Goal: Obtain resource: Obtain resource

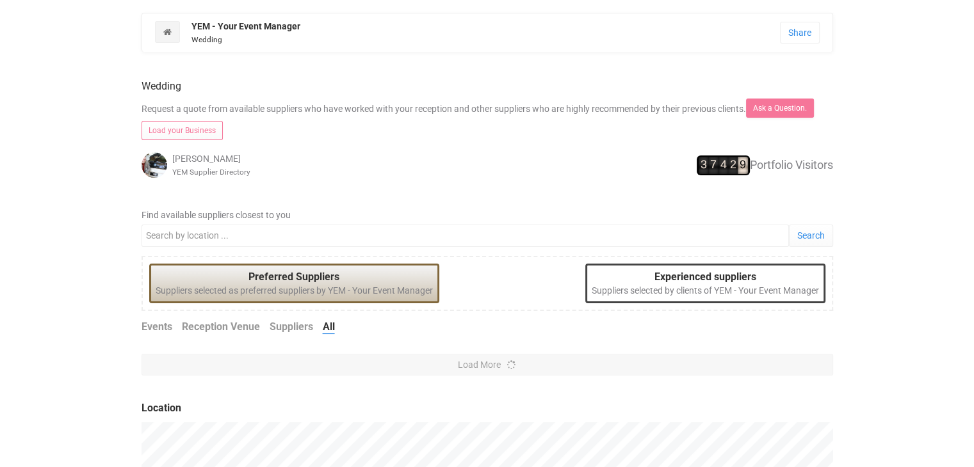
click at [448, 195] on div "Previous Next Wedding Request a quote from available suppliers who have worked …" at bounding box center [488, 410] width 692 height 691
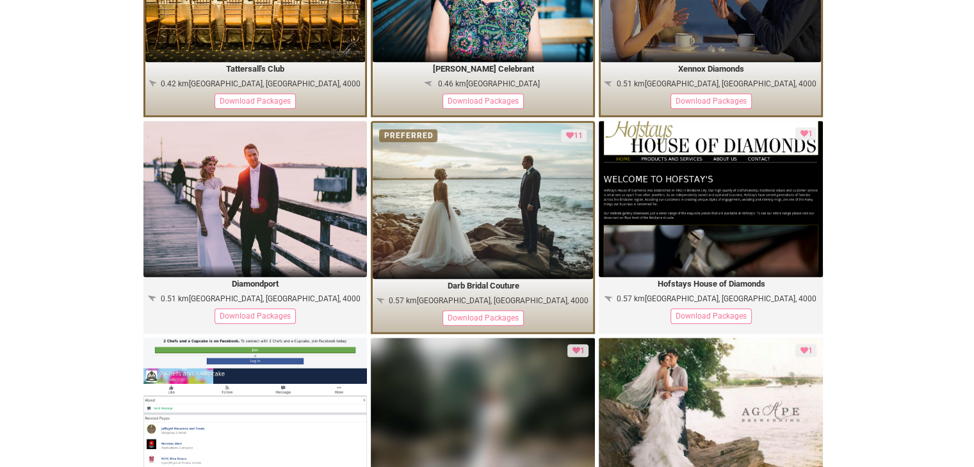
scroll to position [1139, 0]
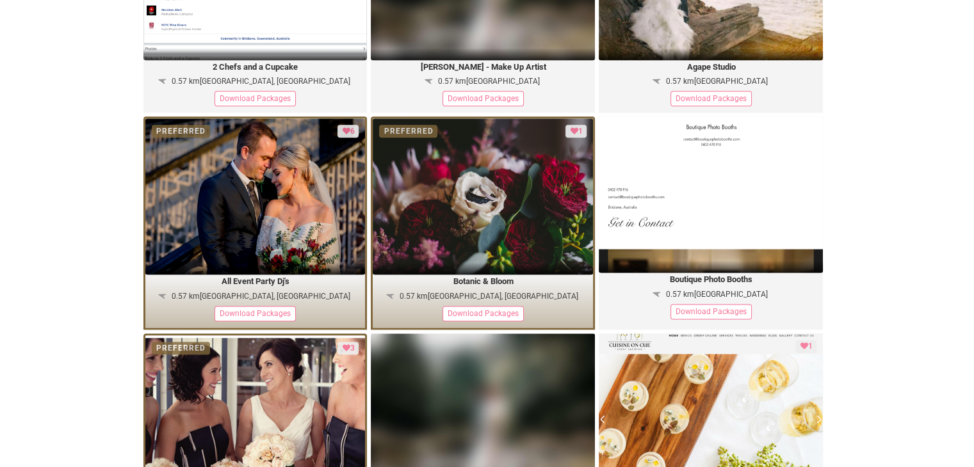
scroll to position [1538, 0]
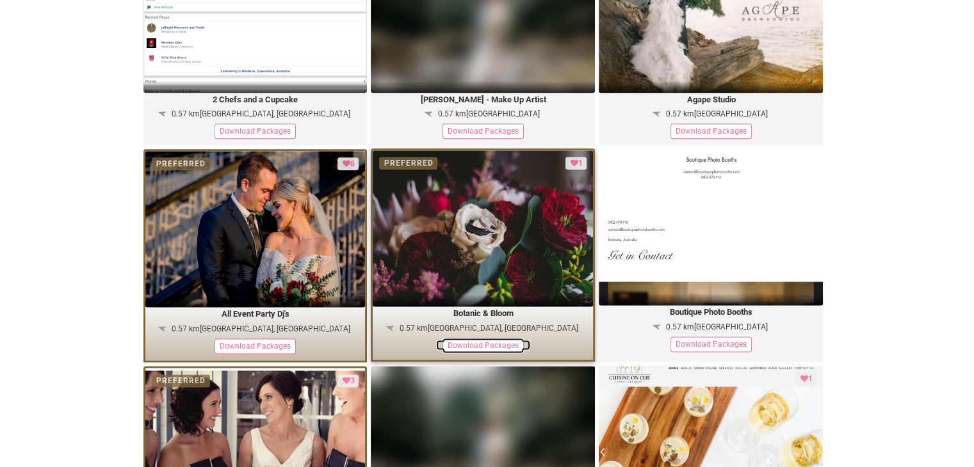
click at [493, 338] on div "Download Packages" at bounding box center [483, 345] width 81 height 15
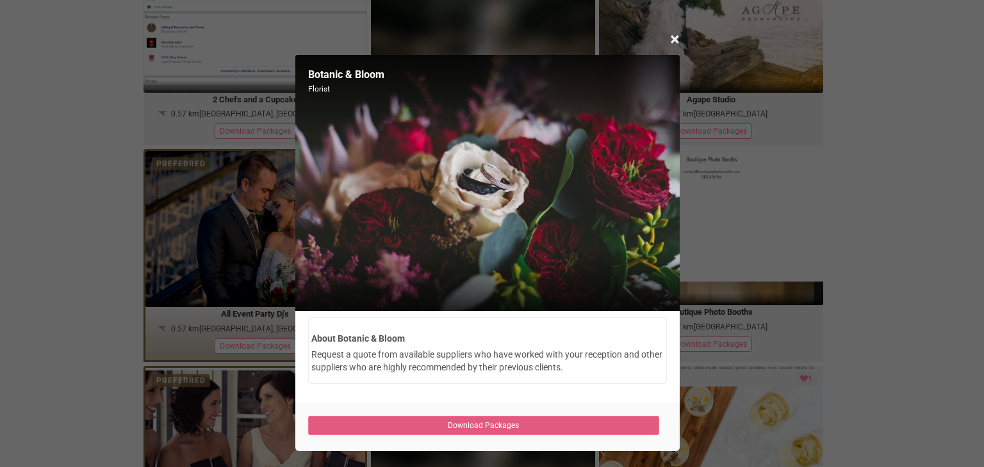
click at [512, 426] on link "Download Packages" at bounding box center [484, 425] width 352 height 19
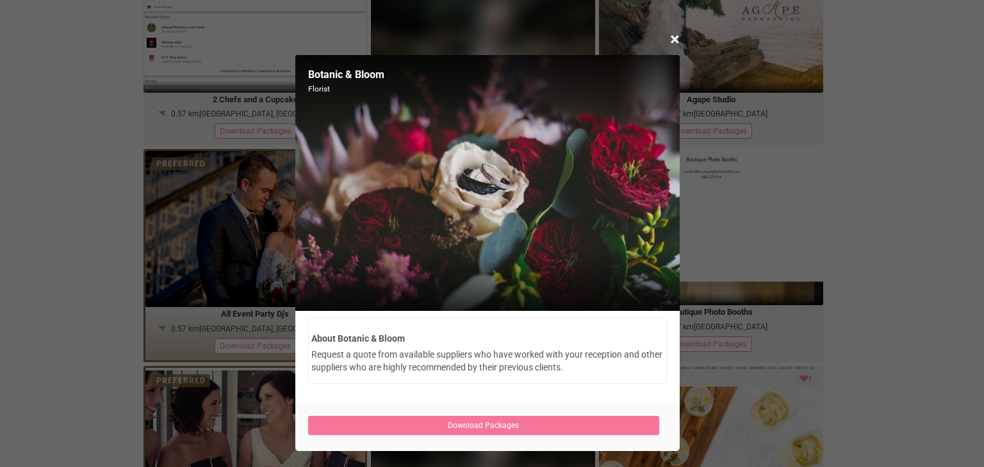
click at [85, 224] on div "× Close Botanic & Bloom Florist About Botanic & Bloom Request a quote from avai…" at bounding box center [492, 233] width 984 height 467
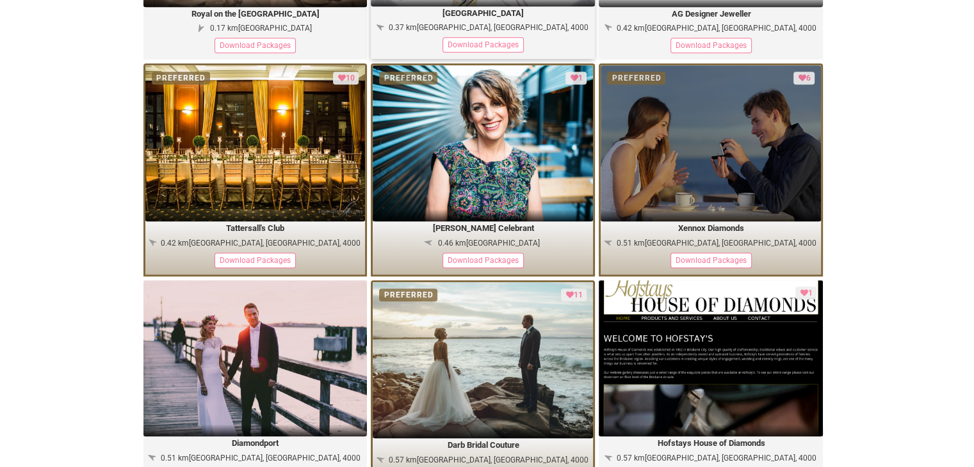
scroll to position [989, 0]
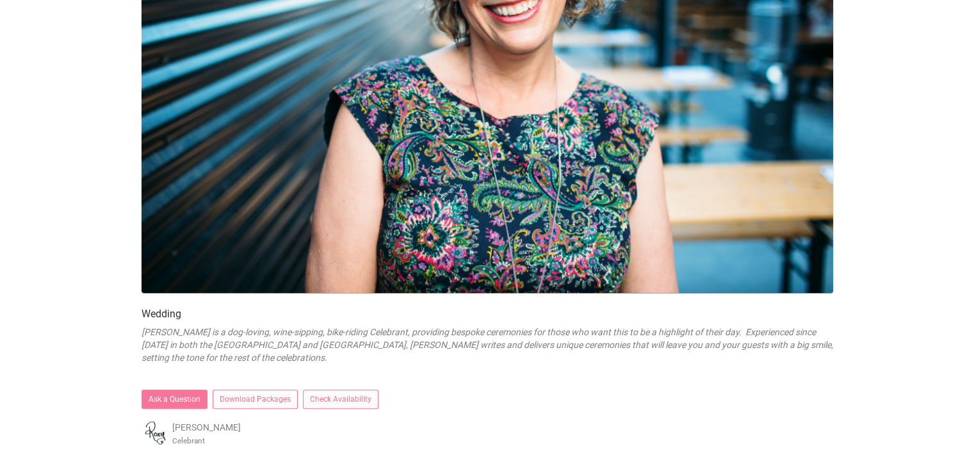
scroll to position [232, 0]
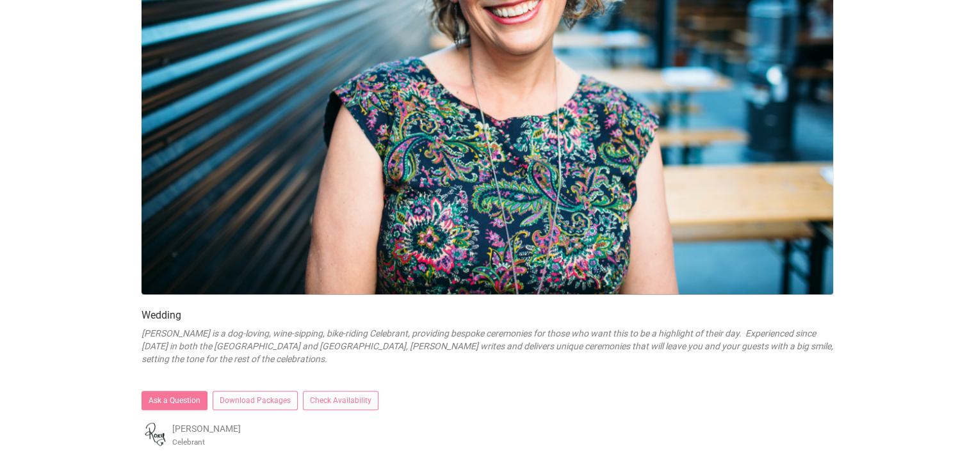
click at [478, 341] on em "[PERSON_NAME] is a dog-loving, wine-sipping, bike-riding Celebrant, providing b…" at bounding box center [488, 347] width 692 height 36
click at [478, 341] on em "Roxy Hotten is a dog-loving, wine-sipping, bike-riding Celebrant, providing bes…" at bounding box center [488, 347] width 692 height 36
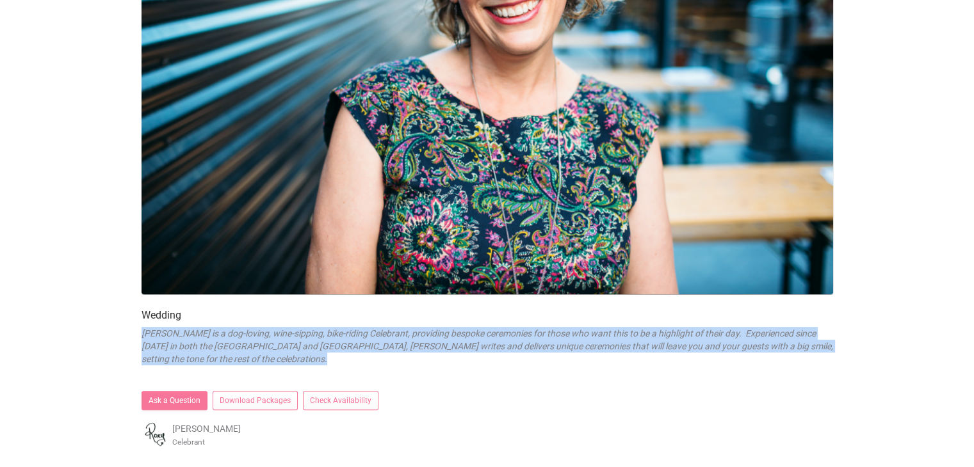
click at [478, 341] on em "Roxy Hotten is a dog-loving, wine-sipping, bike-riding Celebrant, providing bes…" at bounding box center [488, 347] width 692 height 36
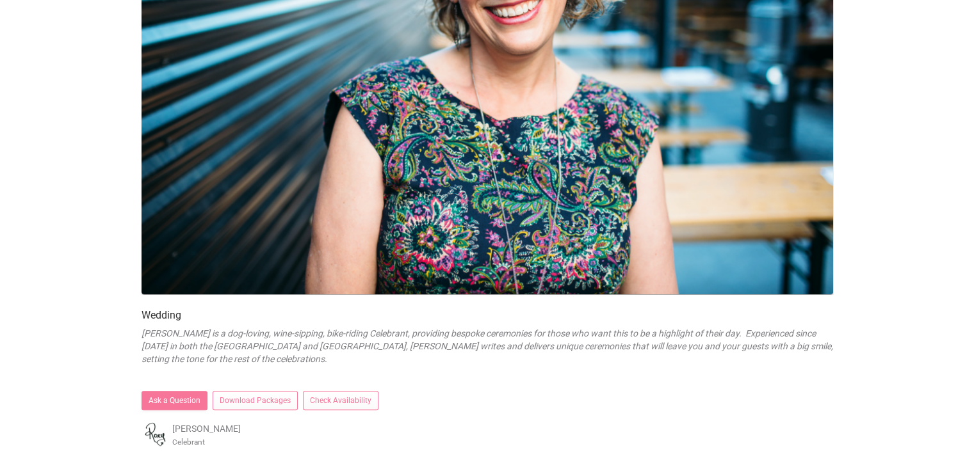
click at [547, 370] on div at bounding box center [488, 379] width 692 height 26
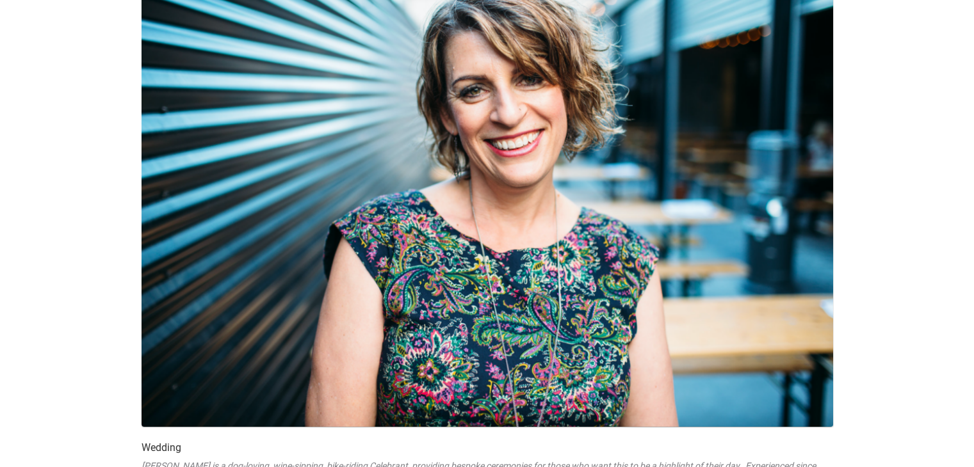
scroll to position [99, 0]
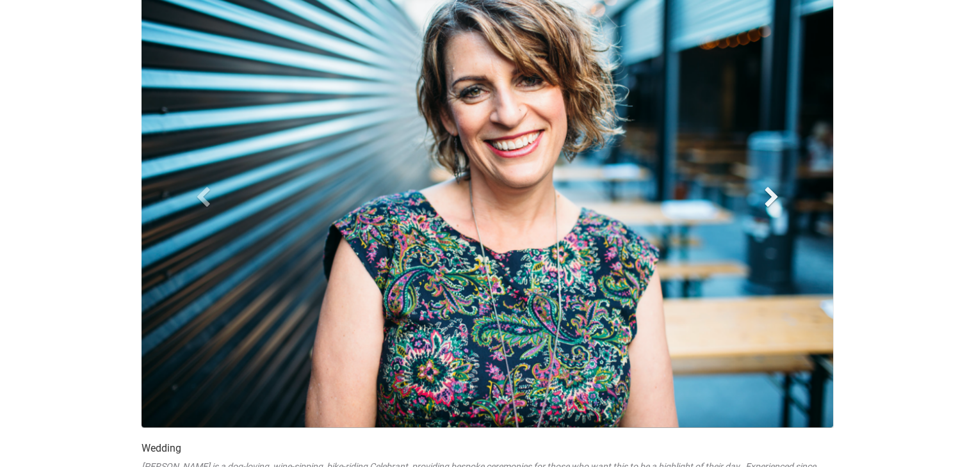
click at [779, 202] on span at bounding box center [771, 196] width 19 height 19
click at [774, 203] on span at bounding box center [771, 196] width 19 height 19
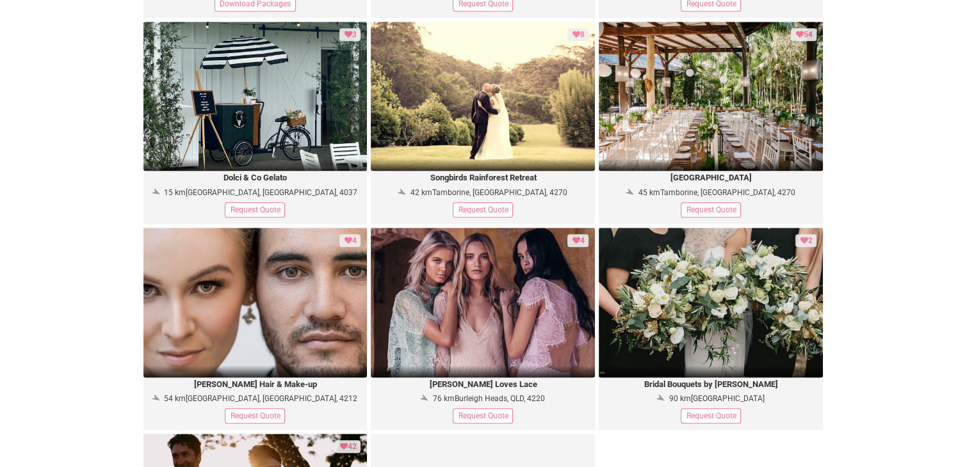
scroll to position [993, 0]
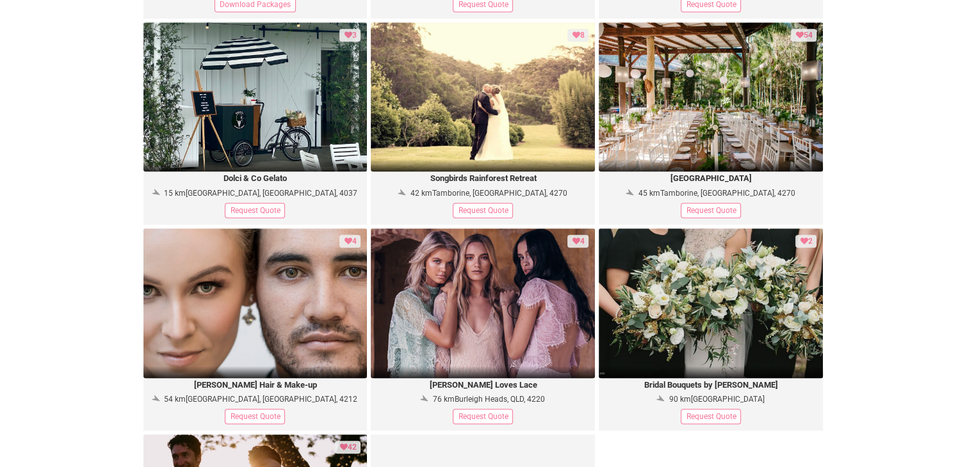
click at [56, 255] on body "Roxy Hotten Celebrant Wedding Share Facebook Pinterest Twitter https://app.yem.…" at bounding box center [487, 31] width 974 height 2023
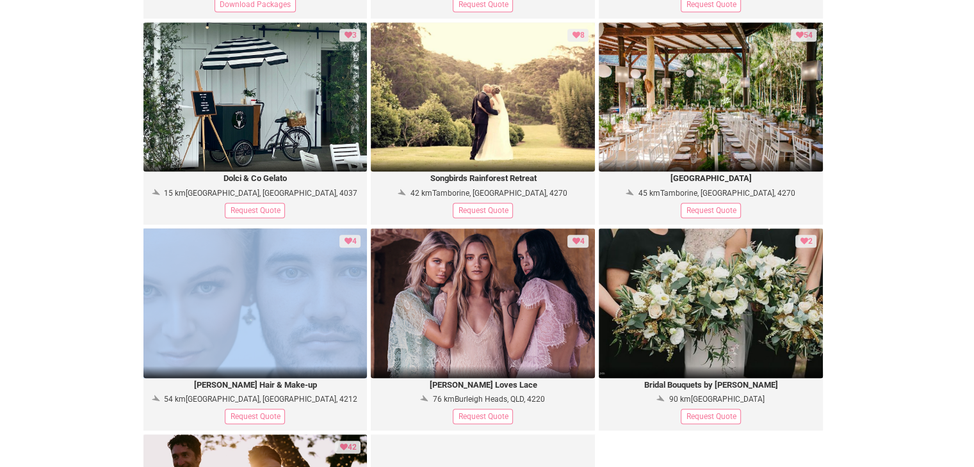
click at [56, 255] on body "Roxy Hotten Celebrant Wedding Share Facebook Pinterest Twitter https://app.yem.…" at bounding box center [487, 31] width 974 height 2023
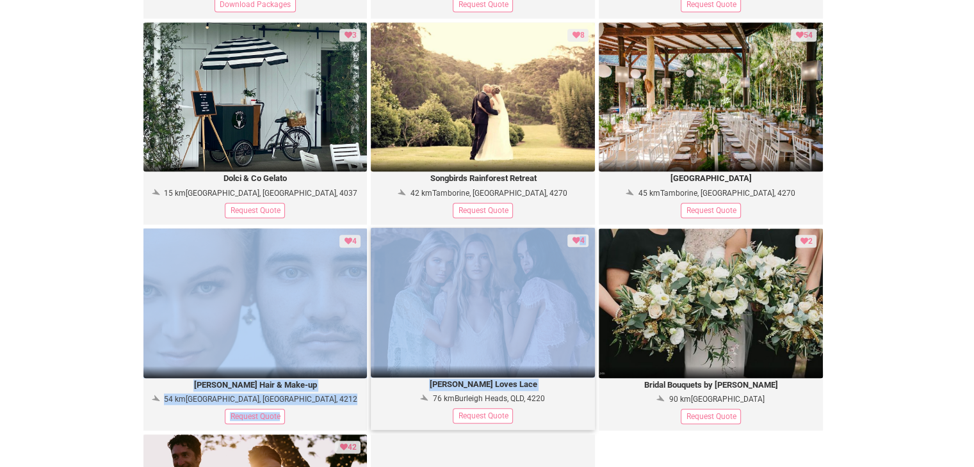
drag, startPoint x: 56, startPoint y: 255, endPoint x: 412, endPoint y: 393, distance: 382.0
click at [412, 393] on body "Roxy Hotten Celebrant Wedding Share Facebook Pinterest Twitter https://app.yem.…" at bounding box center [487, 31] width 974 height 2023
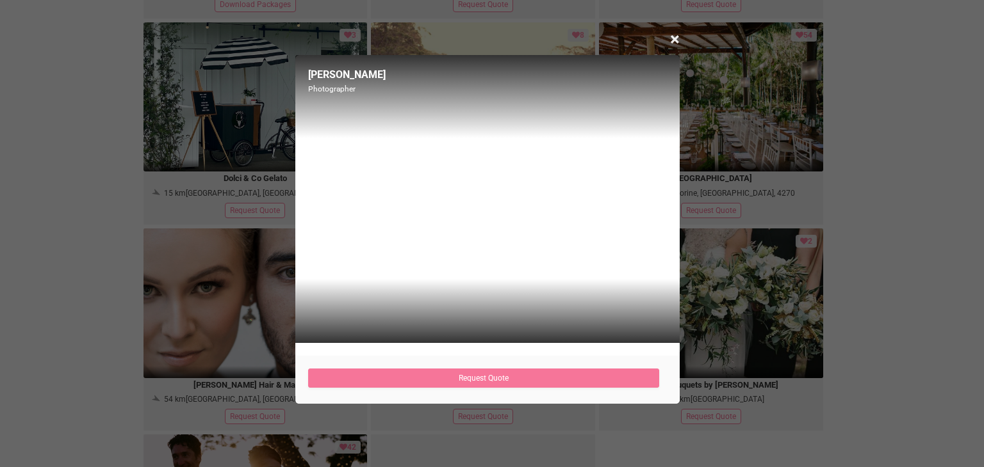
click at [832, 248] on div "× Close Aisling Bourke Photographer Request Quote" at bounding box center [492, 233] width 984 height 467
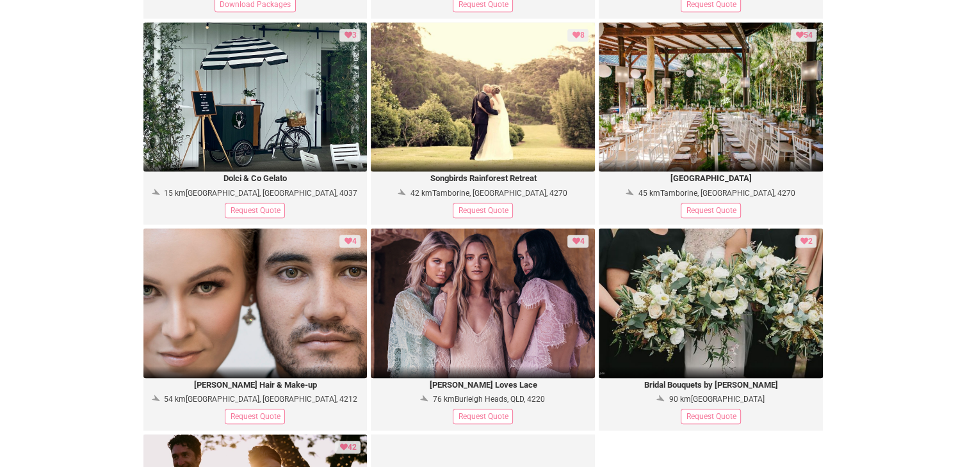
click at [883, 218] on div "Roxy Hotten Celebrant Wedding Share Facebook Pinterest Twitter https://app.yem.…" at bounding box center [487, 31] width 845 height 2023
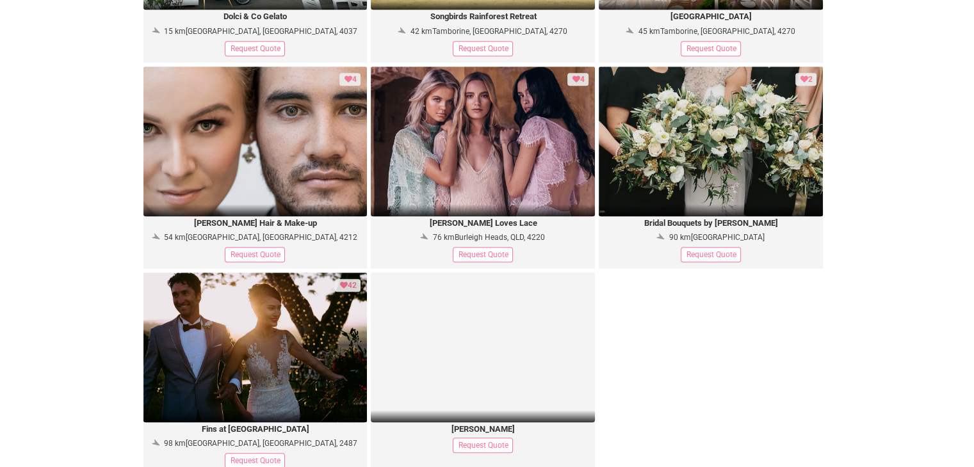
scroll to position [1158, 0]
